Goal: Check status: Check status

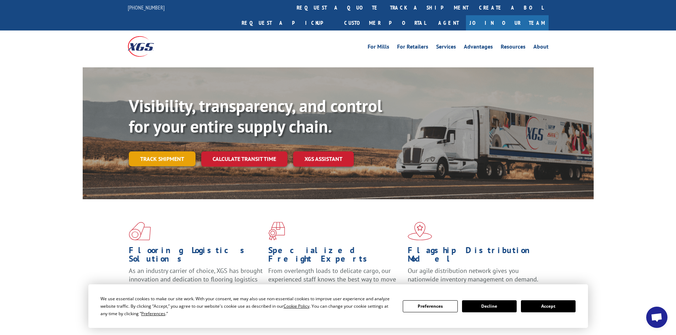
drag, startPoint x: 177, startPoint y: 143, endPoint x: 178, endPoint y: 147, distance: 4.0
click at [178, 152] on link "Track shipment" at bounding box center [162, 159] width 67 height 15
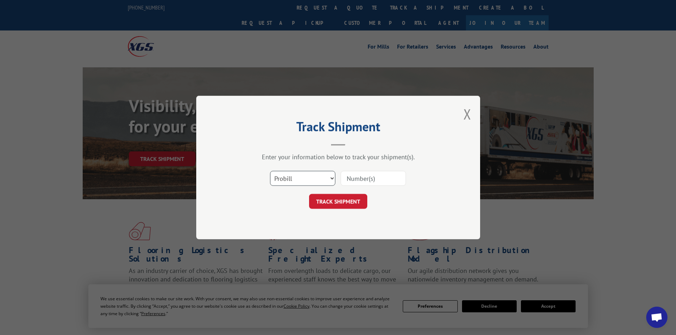
click at [302, 180] on select "Select category... Probill BOL PO" at bounding box center [302, 178] width 65 height 15
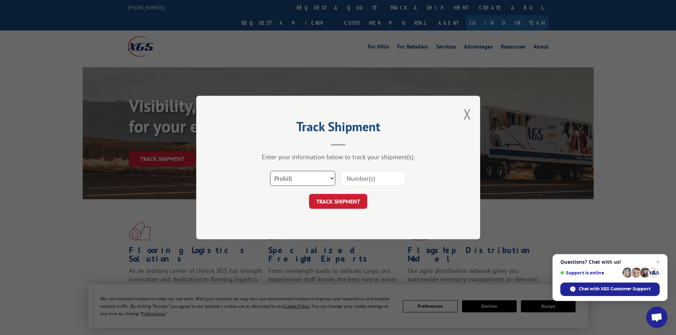
select select "po"
click at [270, 171] on select "Select category... Probill BOL PO" at bounding box center [302, 178] width 65 height 15
click at [350, 182] on input at bounding box center [373, 178] width 65 height 15
paste input "61541762"
type input "61541762"
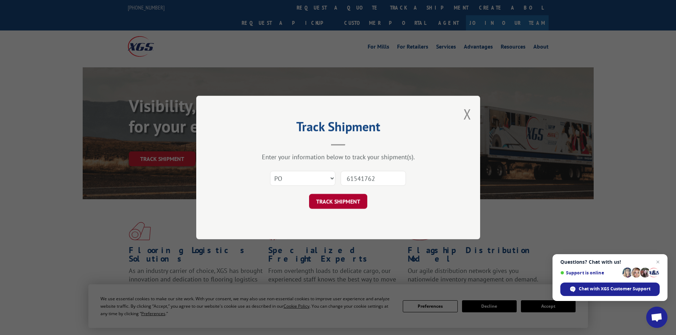
click at [346, 198] on button "TRACK SHIPMENT" at bounding box center [338, 201] width 58 height 15
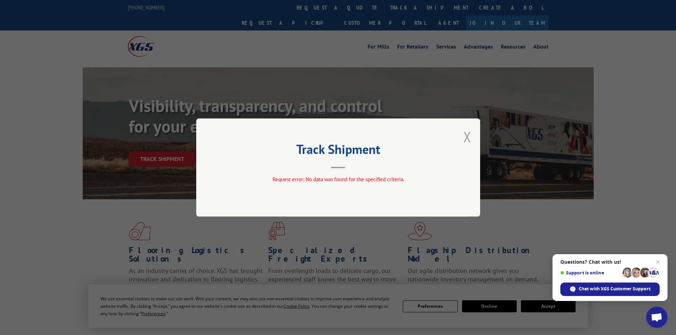
click at [466, 134] on button "Close modal" at bounding box center [468, 136] width 8 height 19
